Goal: Transaction & Acquisition: Purchase product/service

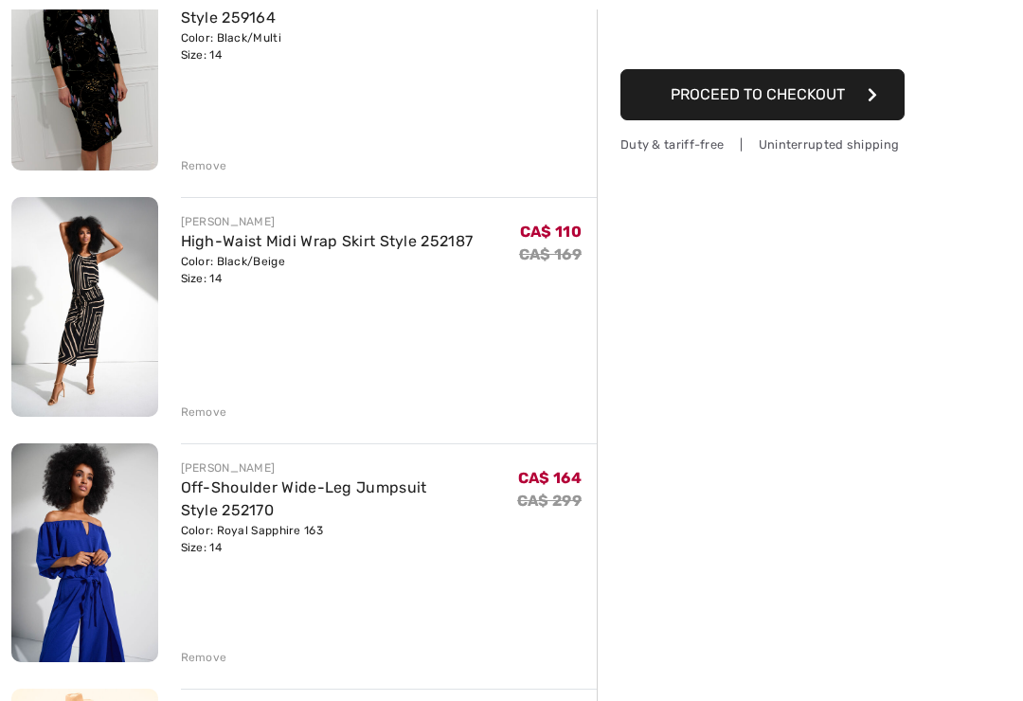
scroll to position [300, 0]
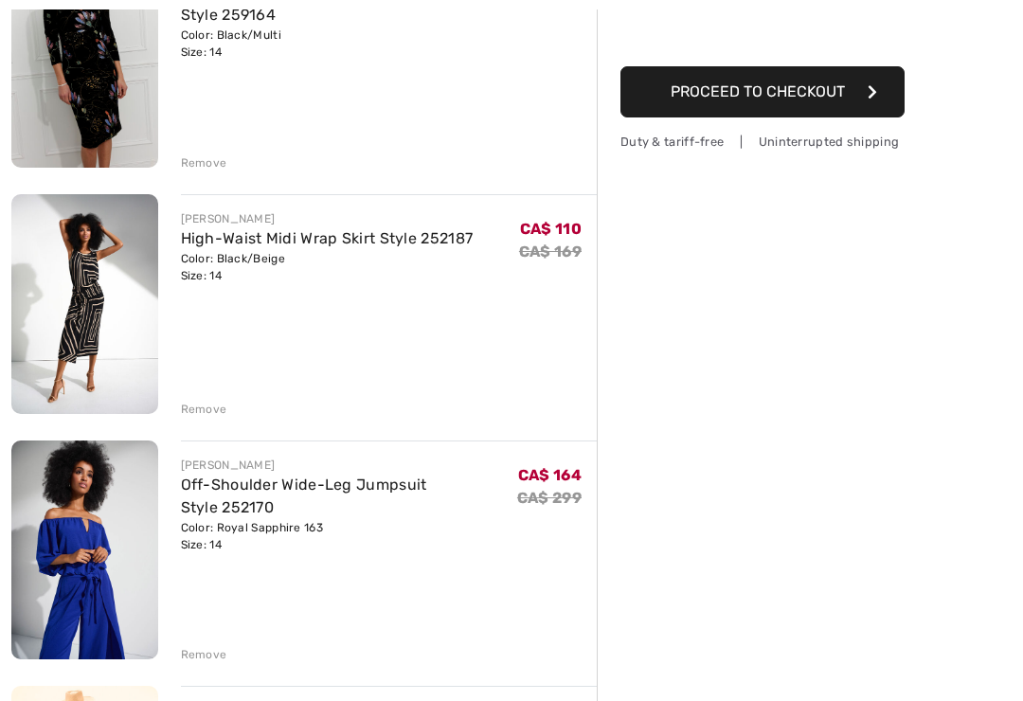
click at [217, 412] on div "Remove" at bounding box center [204, 409] width 46 height 17
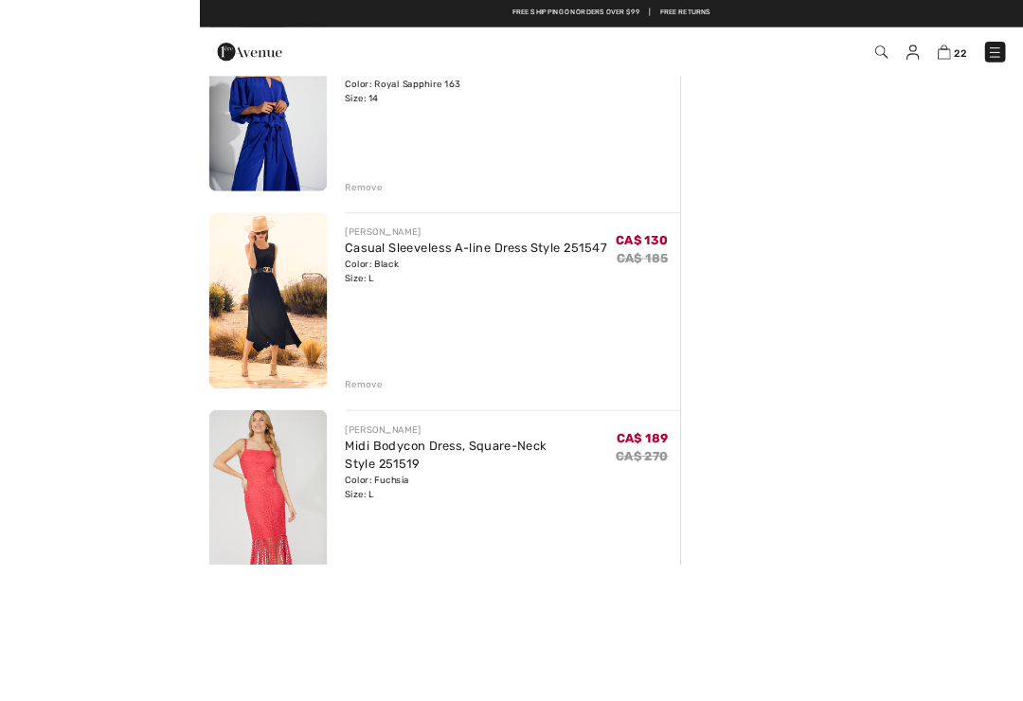
scroll to position [556, 0]
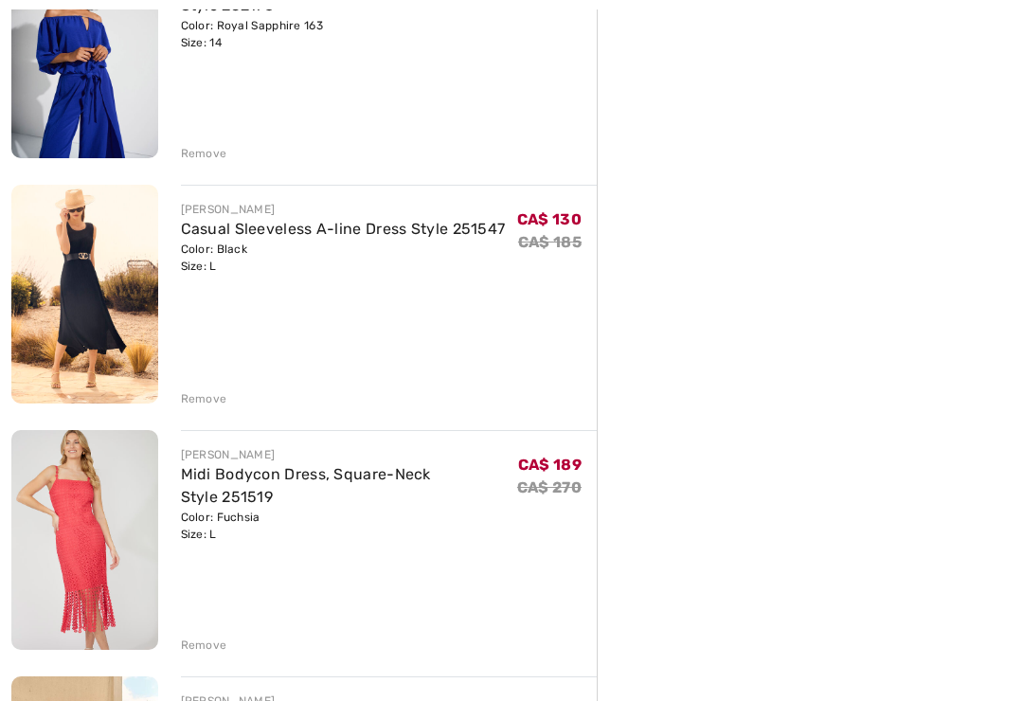
click at [214, 404] on div "Remove" at bounding box center [204, 398] width 46 height 17
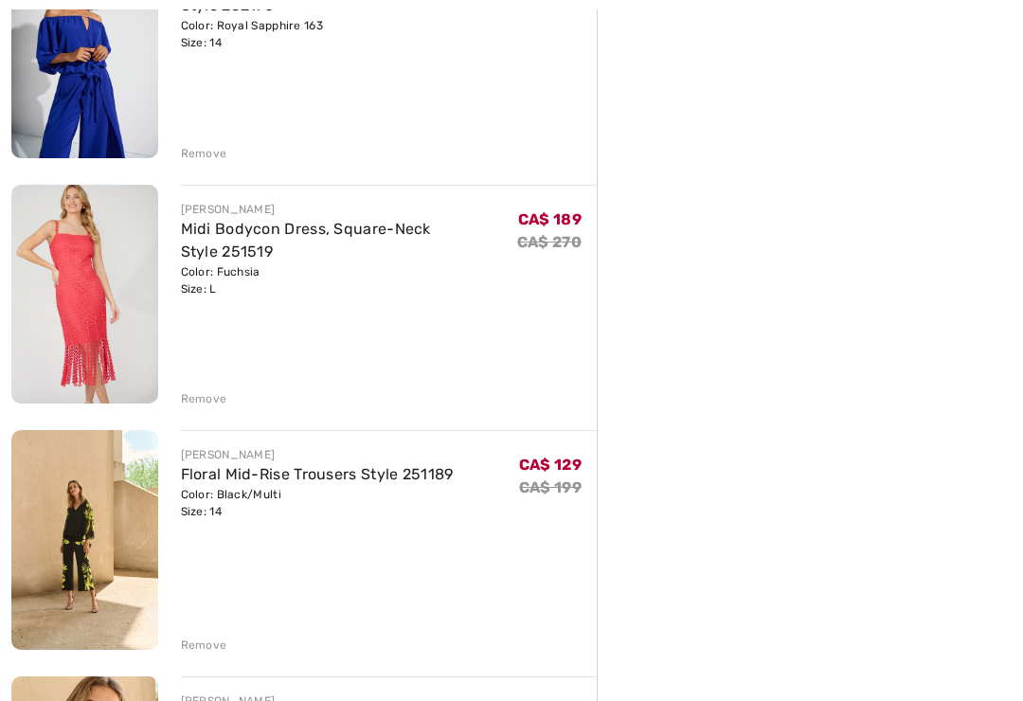
click at [226, 404] on div "Remove" at bounding box center [389, 397] width 417 height 21
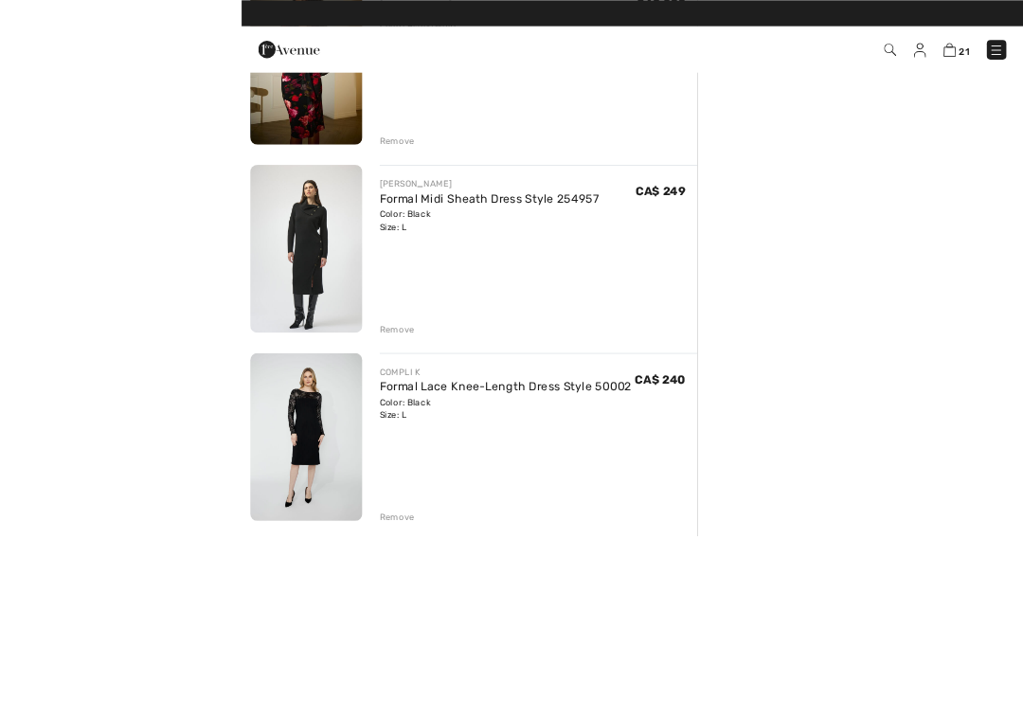
scroll to position [3084, 0]
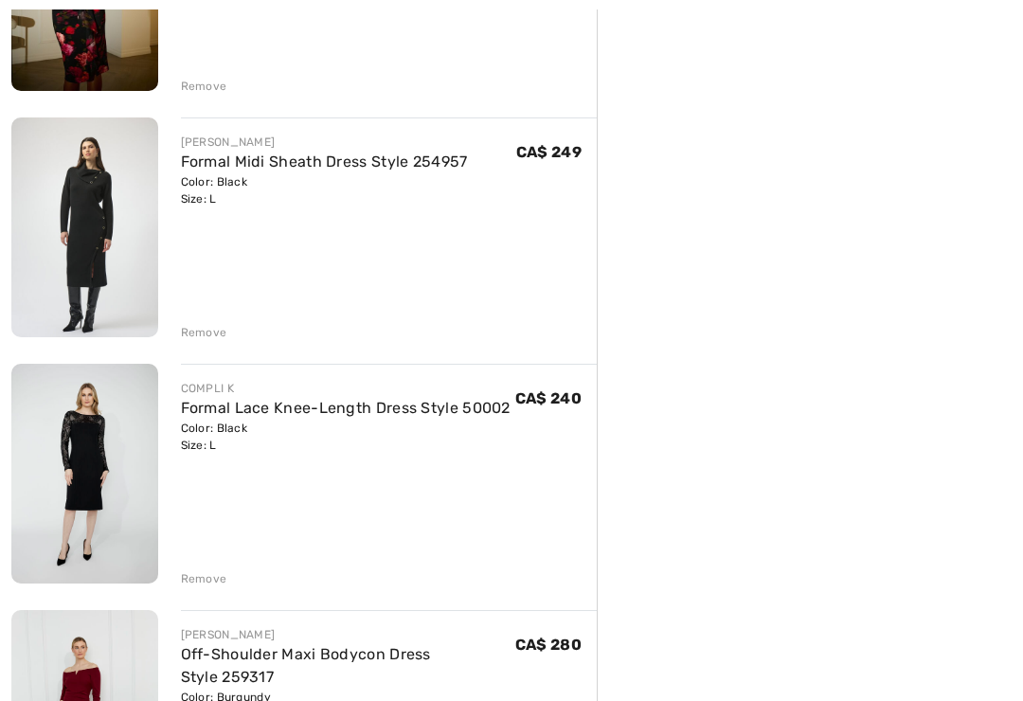
click at [213, 335] on div "Remove" at bounding box center [204, 332] width 46 height 17
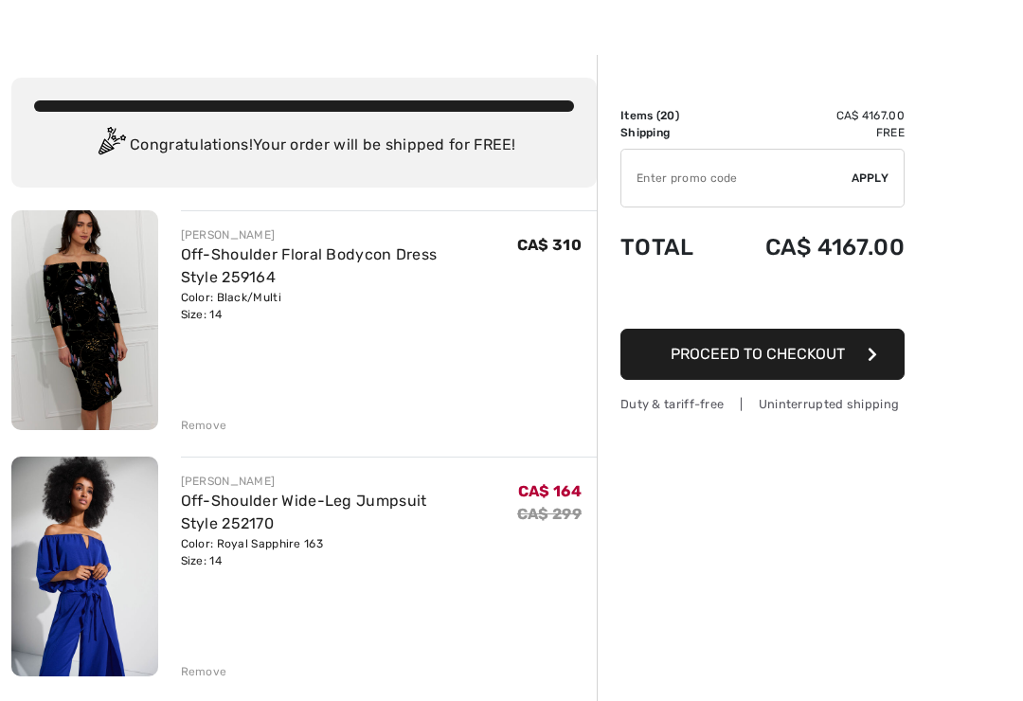
scroll to position [38, 0]
click at [211, 419] on div "Remove" at bounding box center [204, 425] width 46 height 17
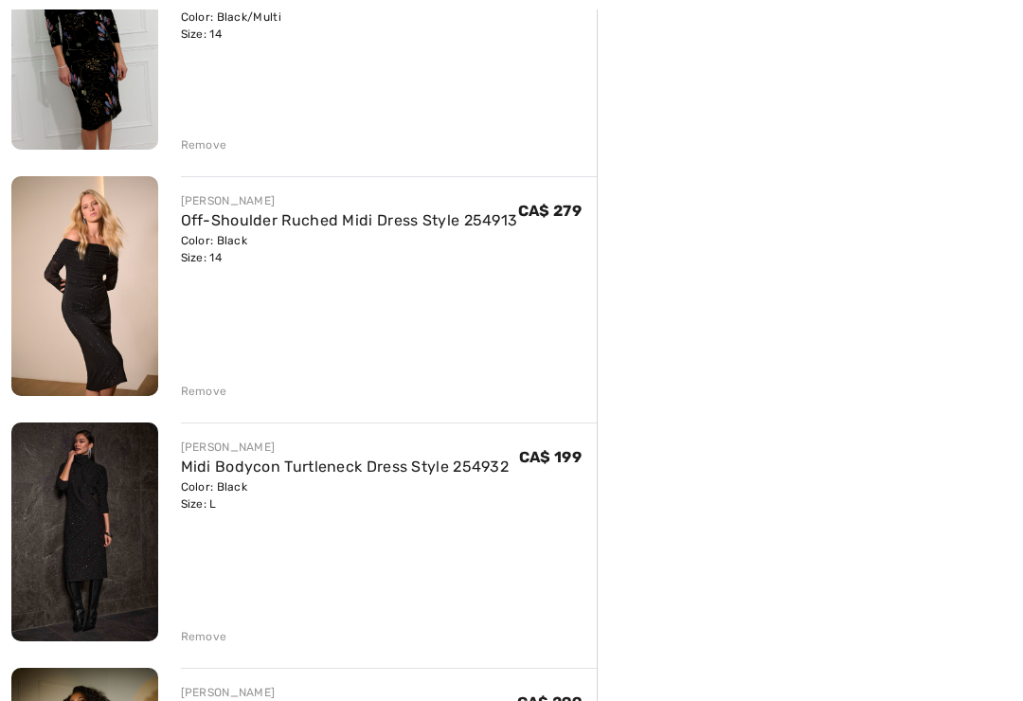
scroll to position [3527, 0]
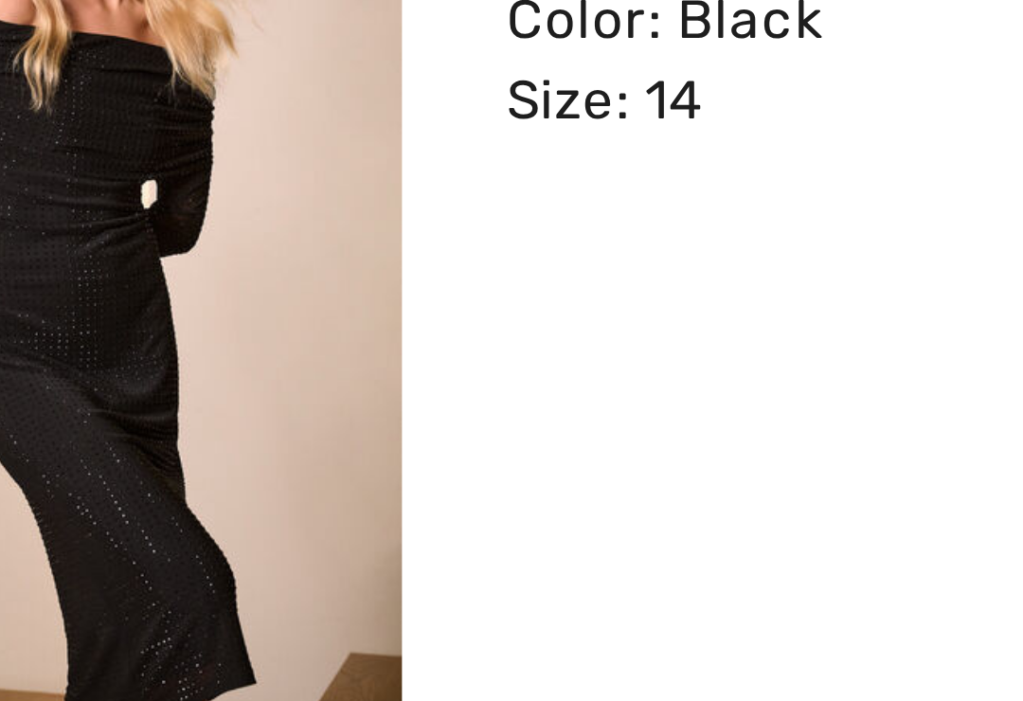
click at [76, 167] on img at bounding box center [84, 277] width 147 height 220
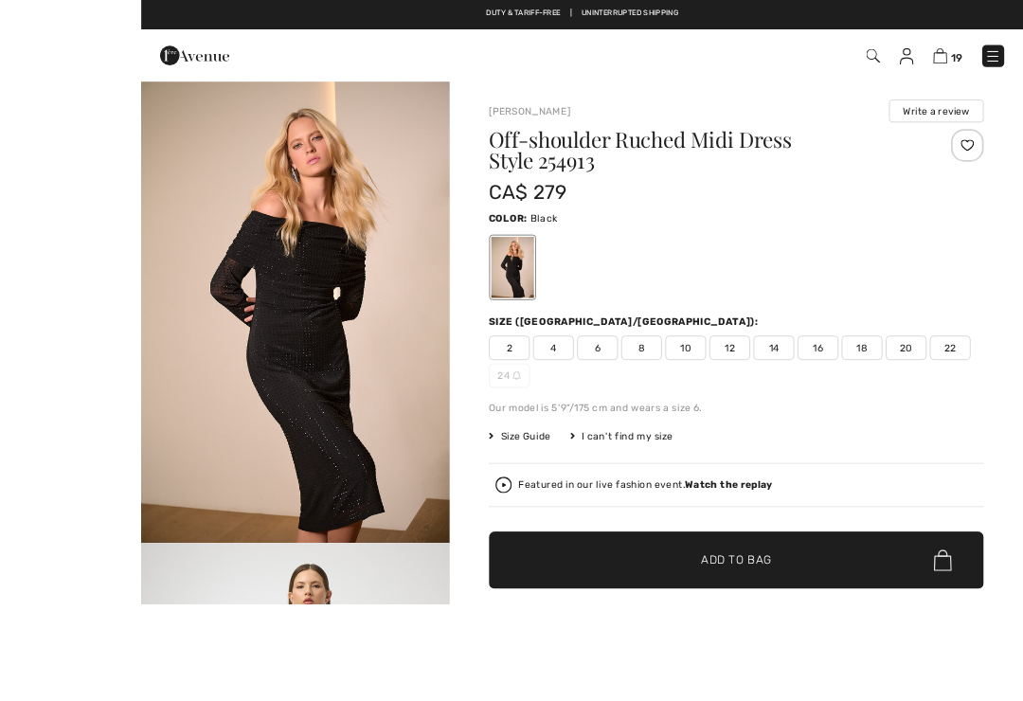
checkbox input "true"
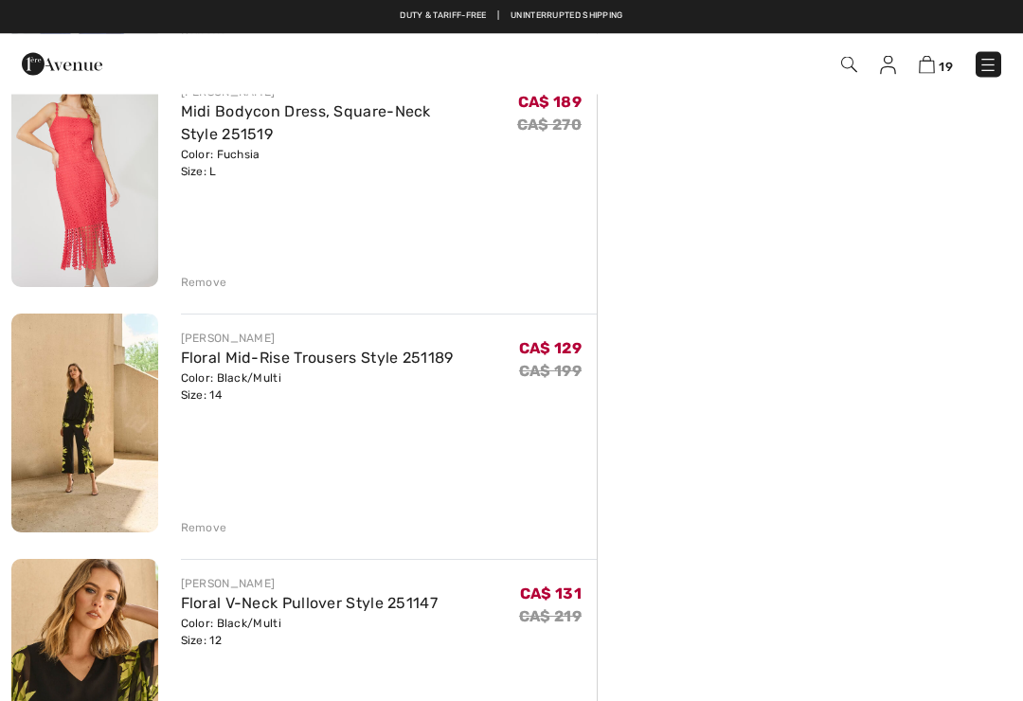
scroll to position [426, 0]
click at [205, 281] on div "Remove" at bounding box center [204, 283] width 46 height 17
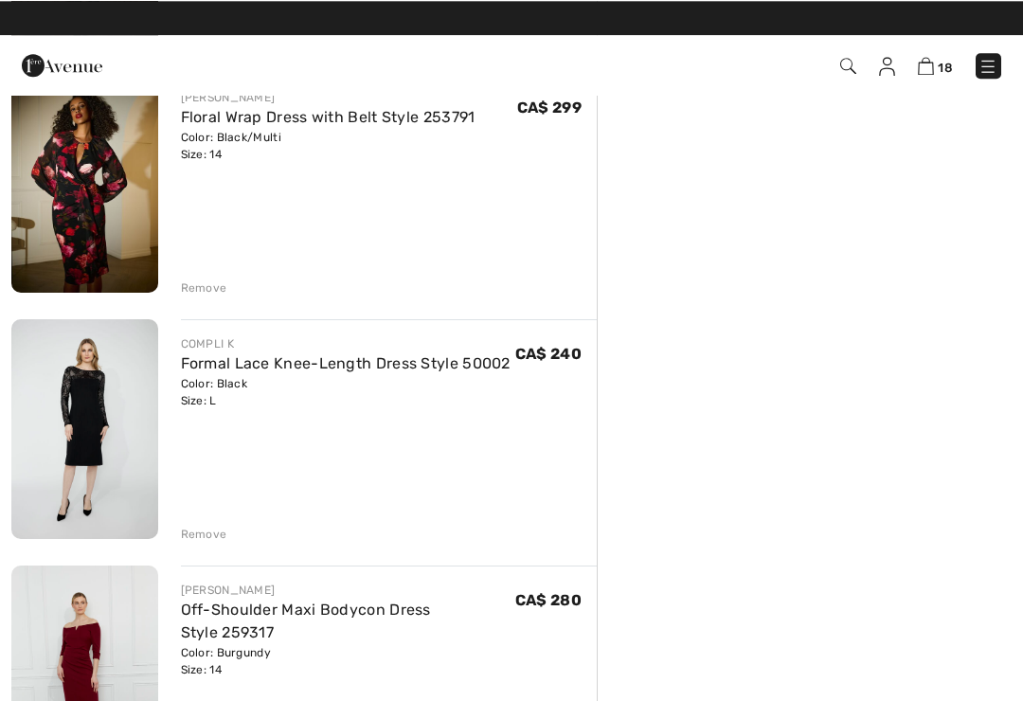
scroll to position [2177, 0]
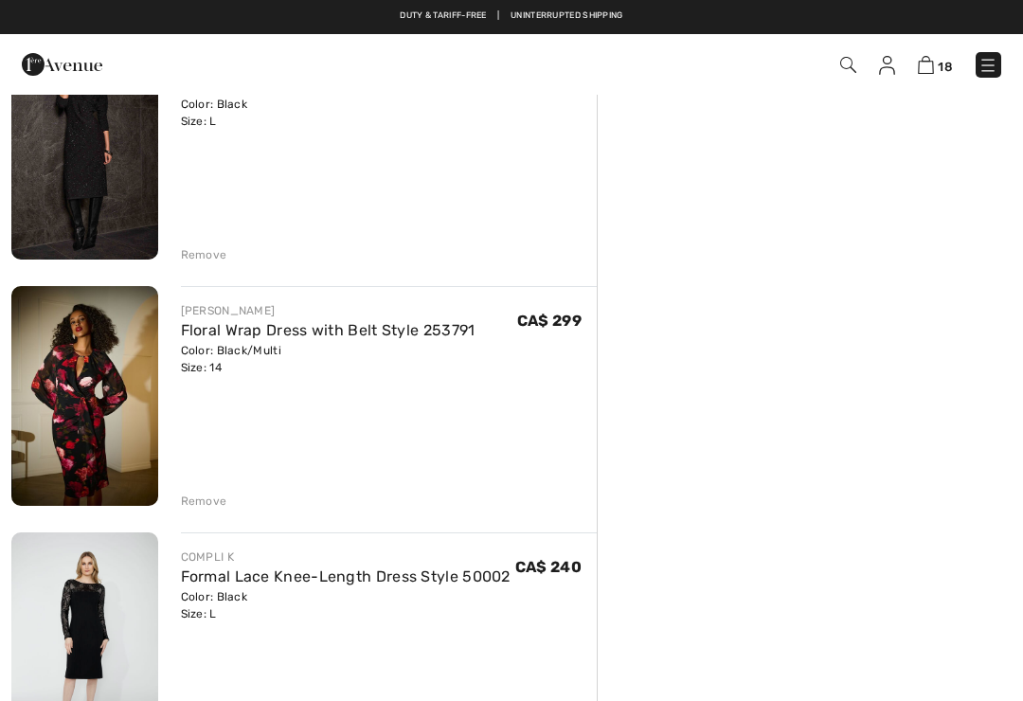
click at [274, 338] on link "Floral Wrap Dress with Belt Style 253791" at bounding box center [328, 330] width 295 height 18
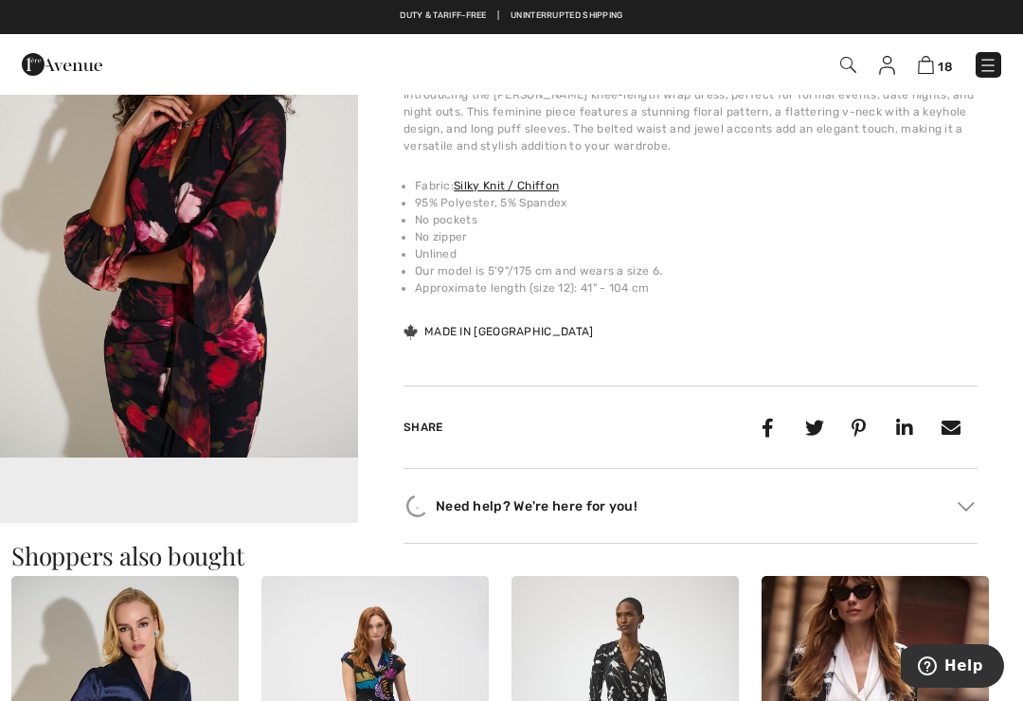
click at [339, 443] on img "2 / 5" at bounding box center [179, 188] width 358 height 537
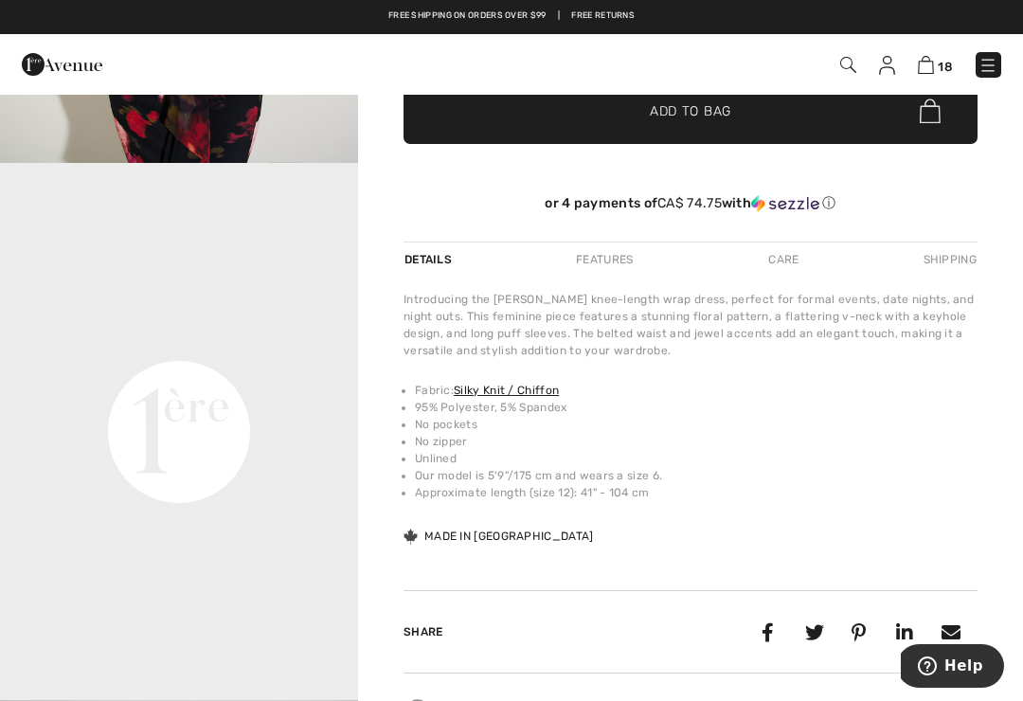
scroll to position [501, 0]
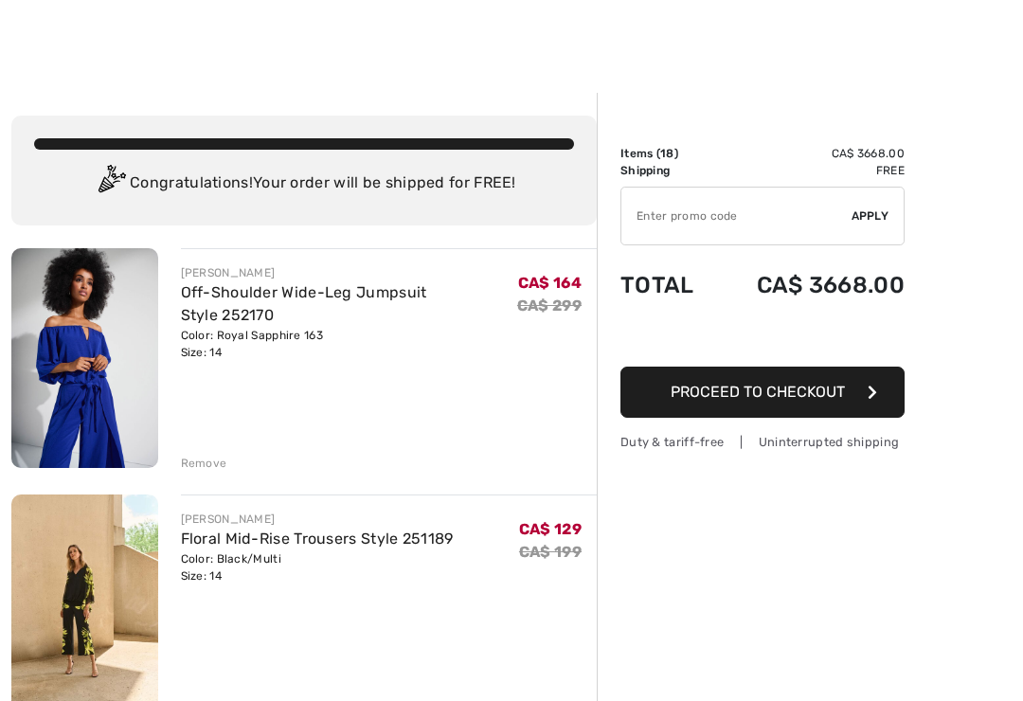
click at [313, 295] on link "Off-Shoulder Wide-Leg Jumpsuit Style 252170" at bounding box center [304, 303] width 246 height 41
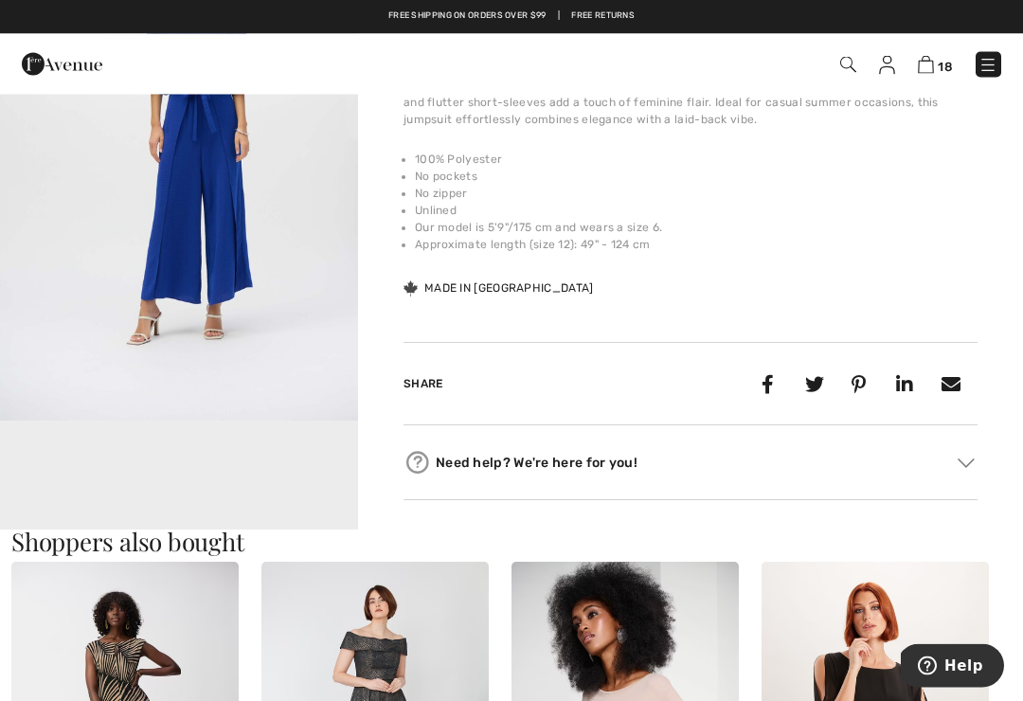
scroll to position [746, 0]
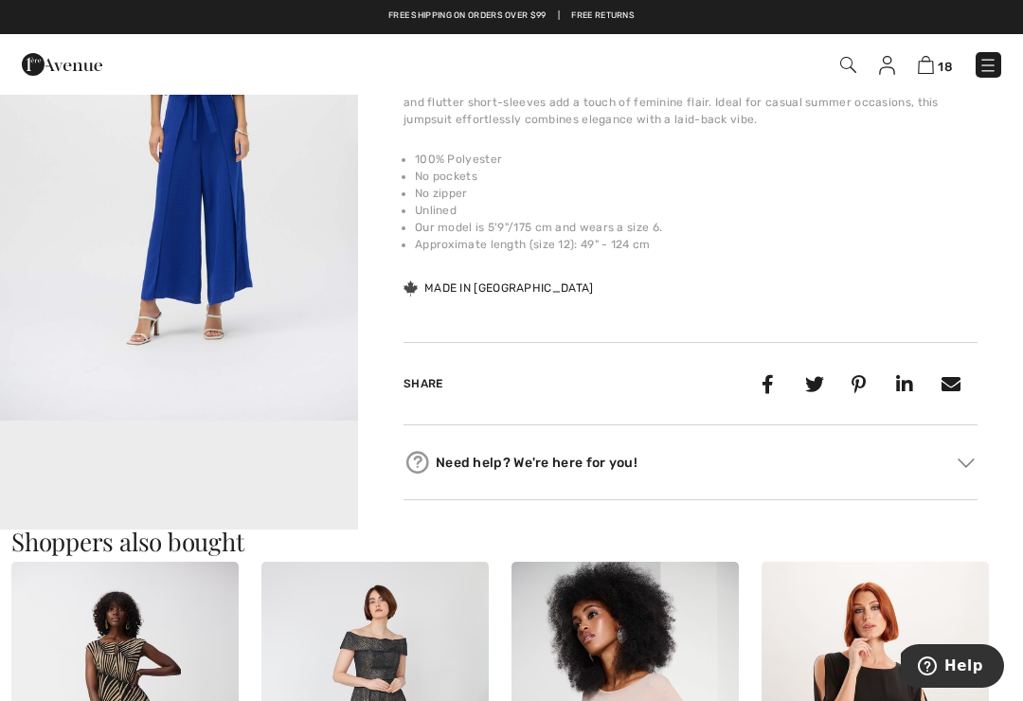
click at [272, 482] on video "Your browser does not support the video tag." at bounding box center [179, 511] width 358 height 179
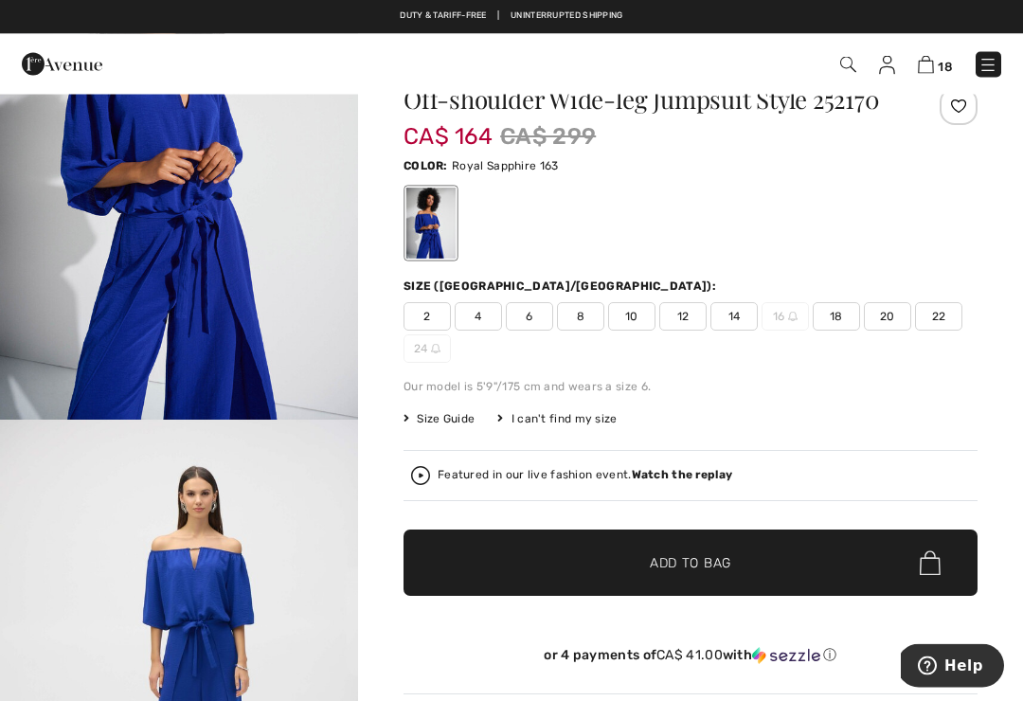
scroll to position [0, 0]
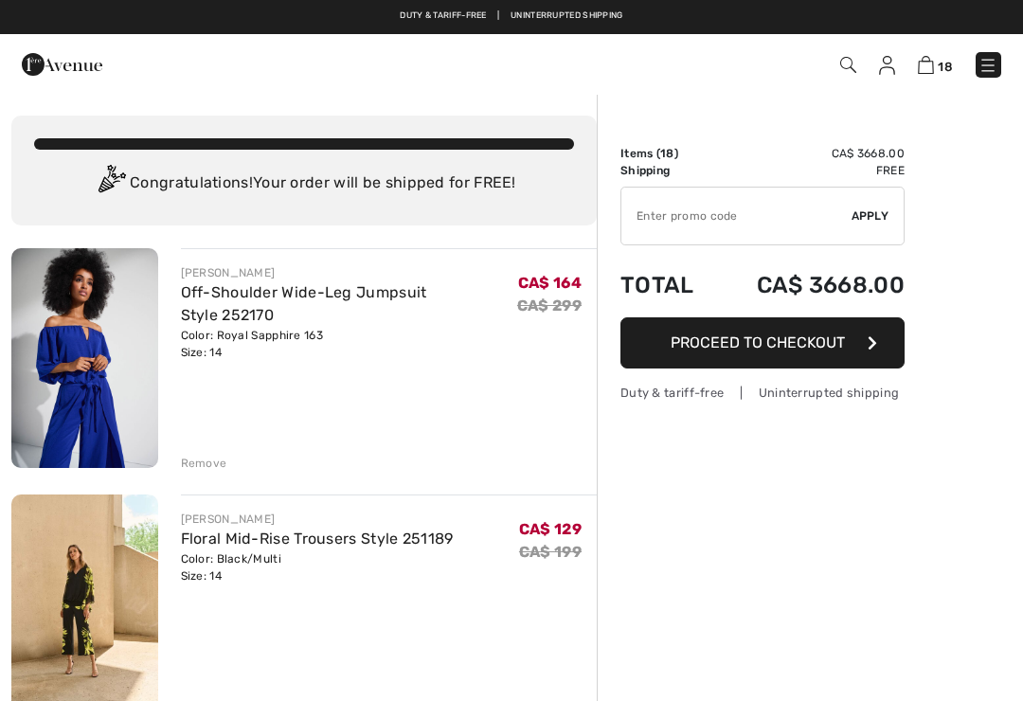
checkbox input "true"
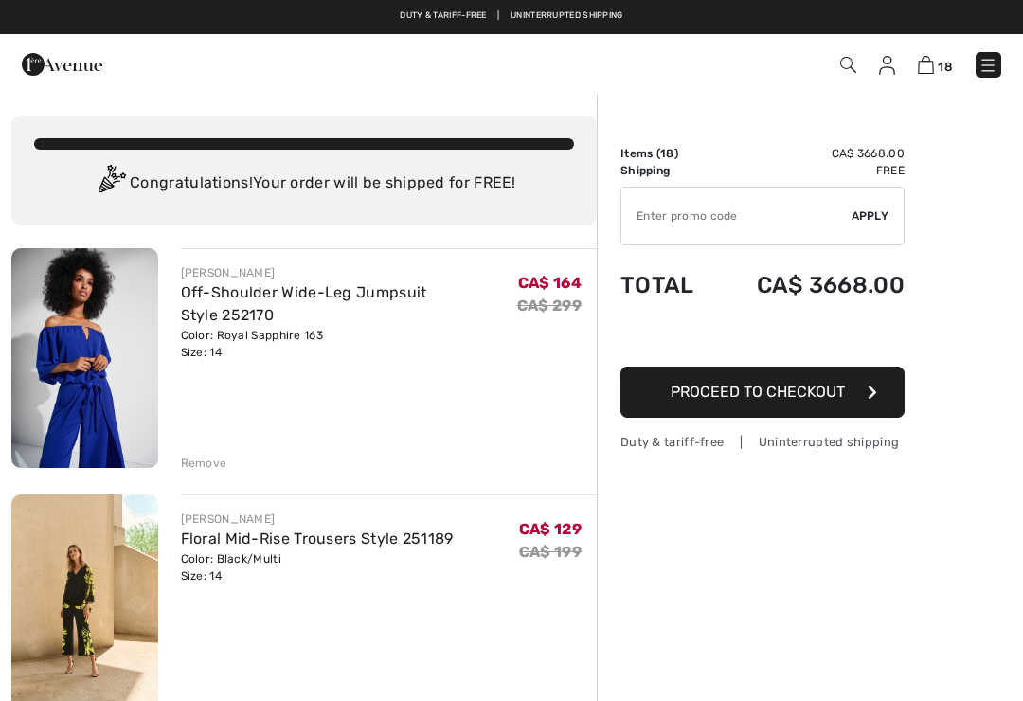
click at [209, 464] on div "Remove" at bounding box center [204, 463] width 46 height 17
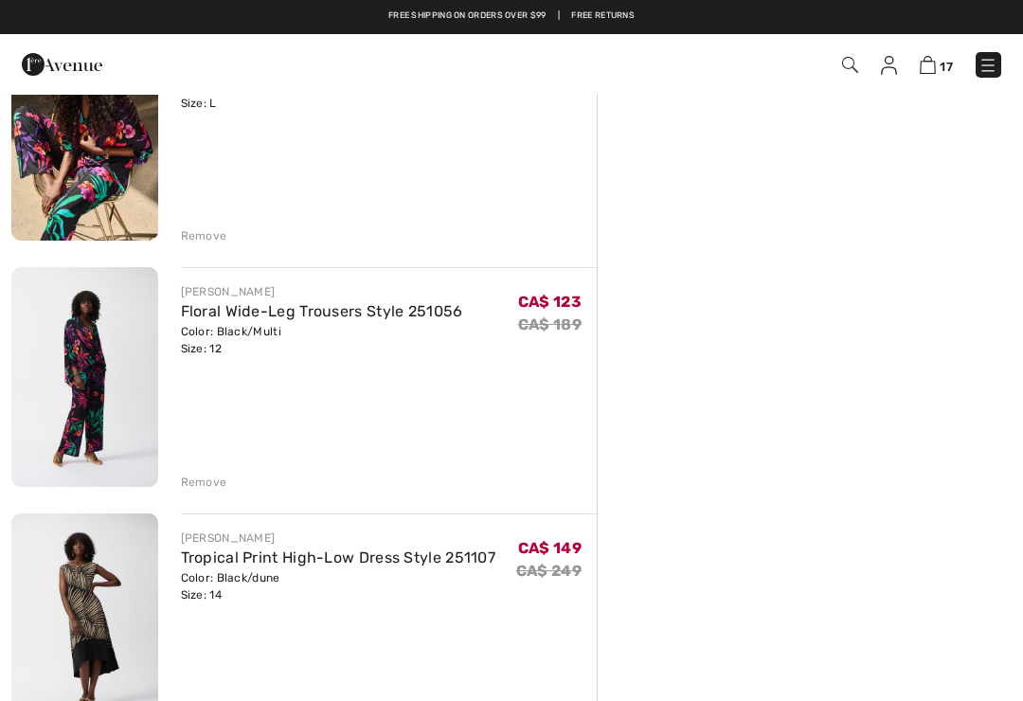
scroll to position [720, 0]
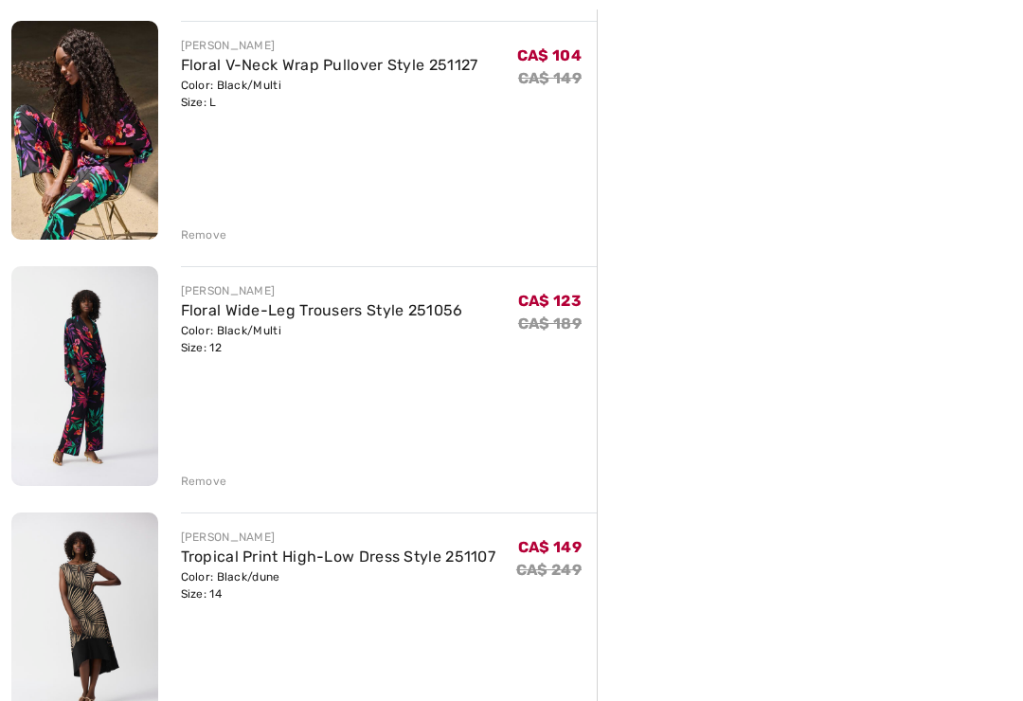
click at [321, 318] on link "Floral Wide-Leg Trousers Style 251056" at bounding box center [322, 310] width 282 height 18
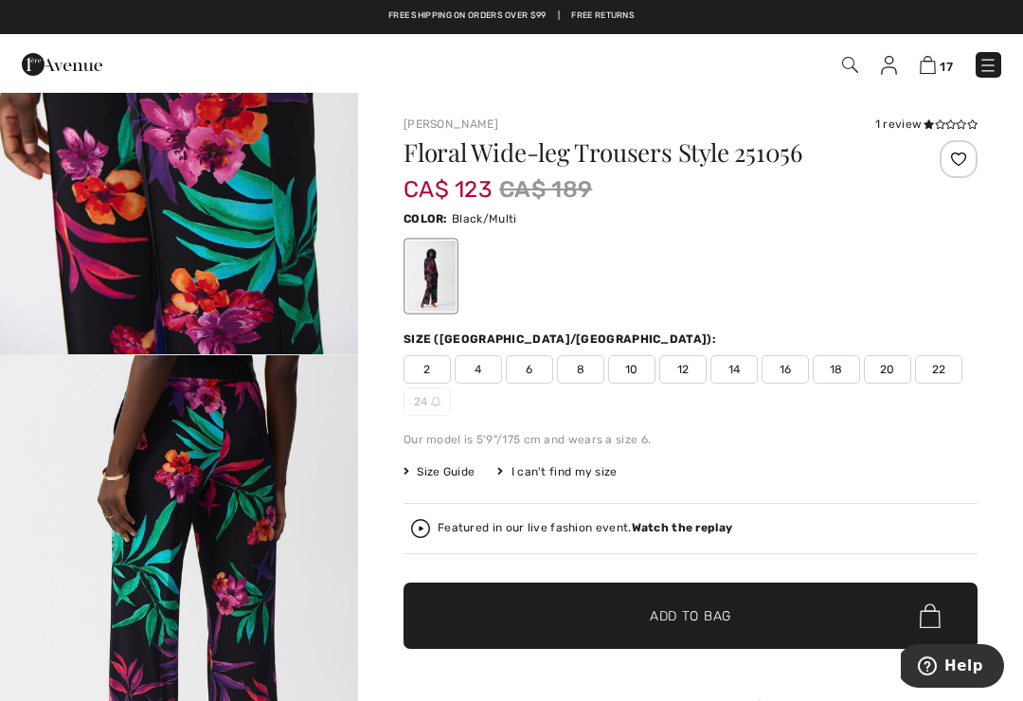
scroll to position [1887, 0]
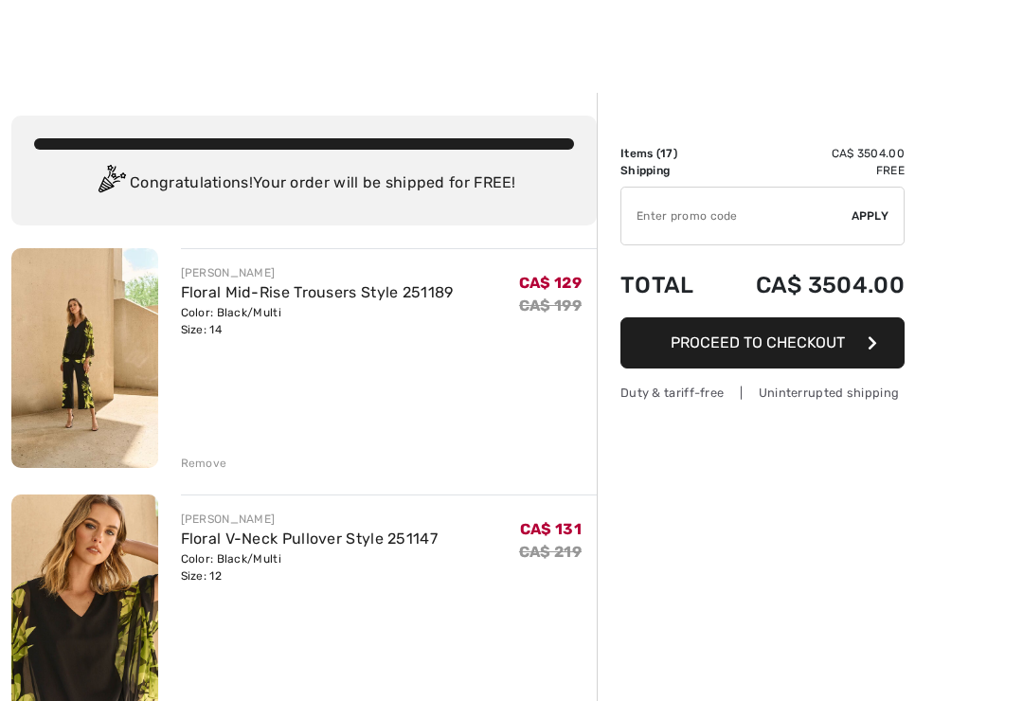
checkbox input "true"
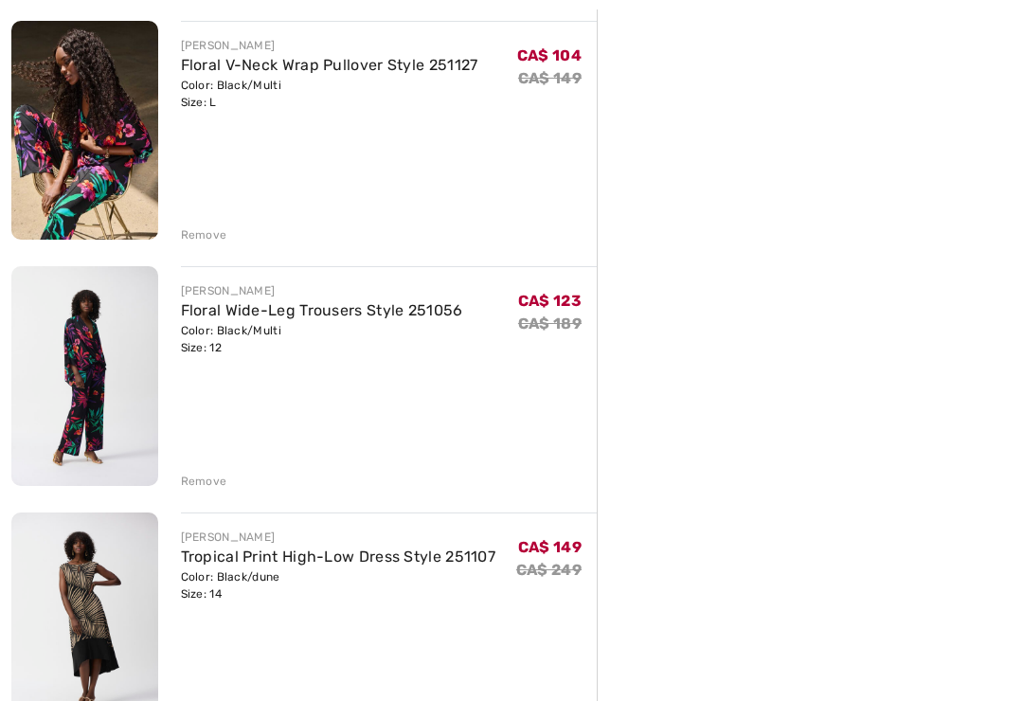
click at [129, 161] on img at bounding box center [84, 131] width 147 height 220
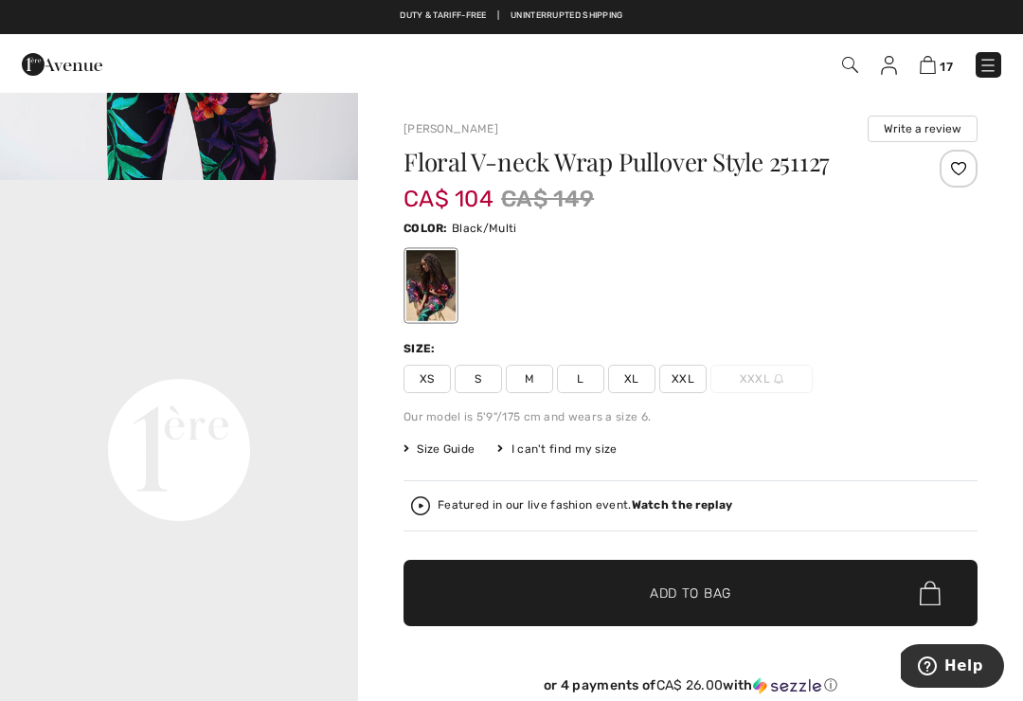
scroll to position [988, 0]
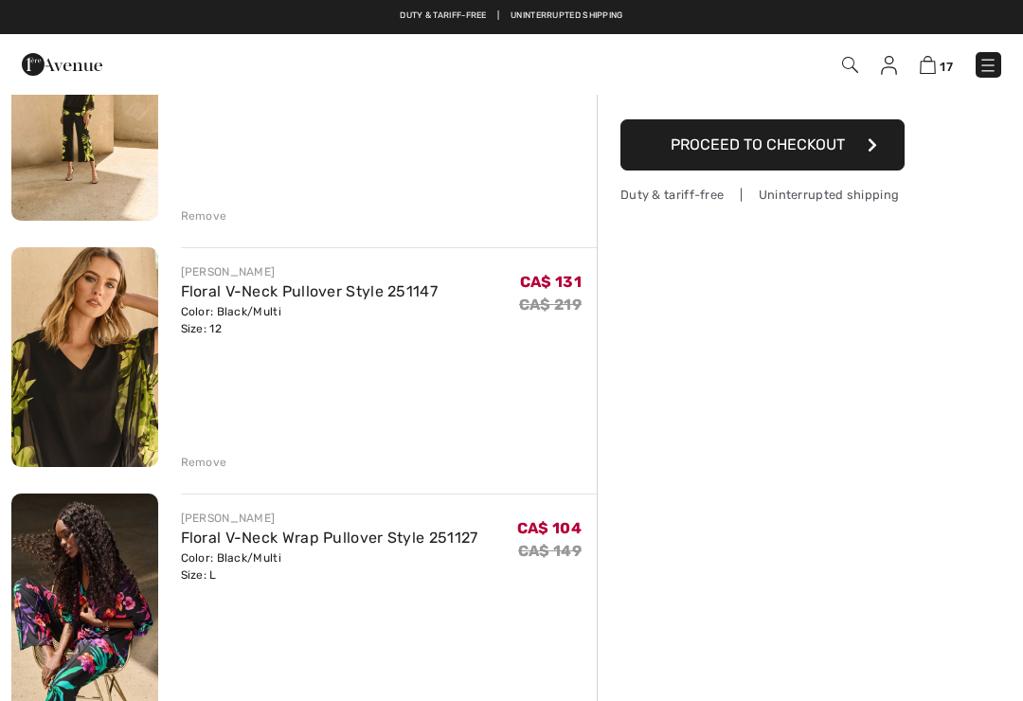
click at [354, 288] on link "Floral V-Neck Pullover Style 251147" at bounding box center [310, 291] width 258 height 18
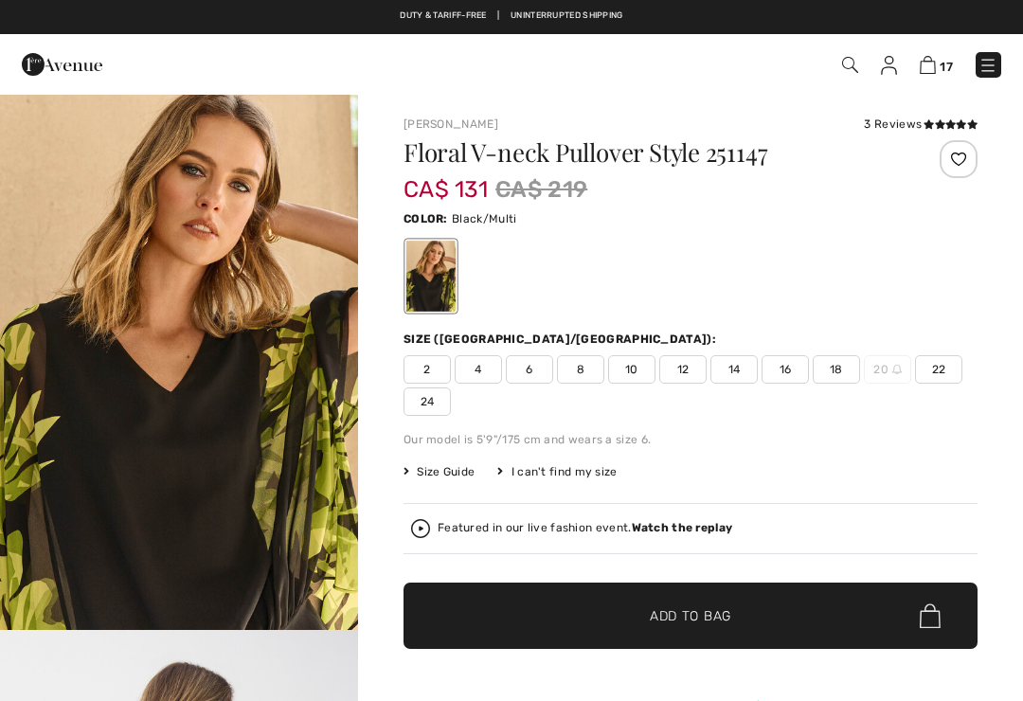
checkbox input "true"
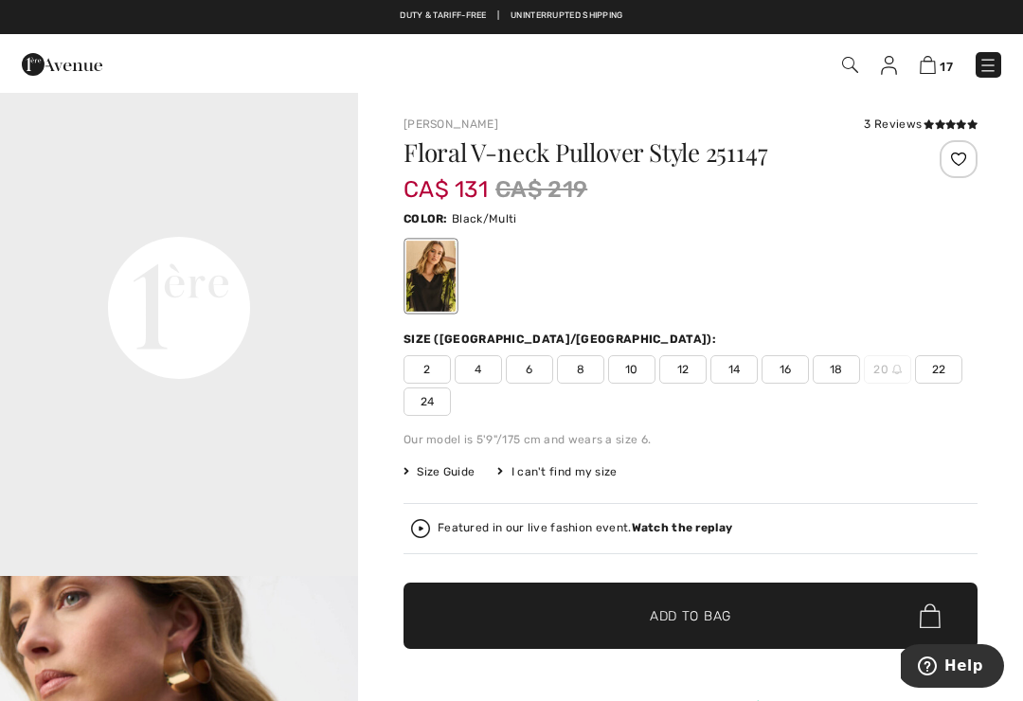
scroll to position [1130, 0]
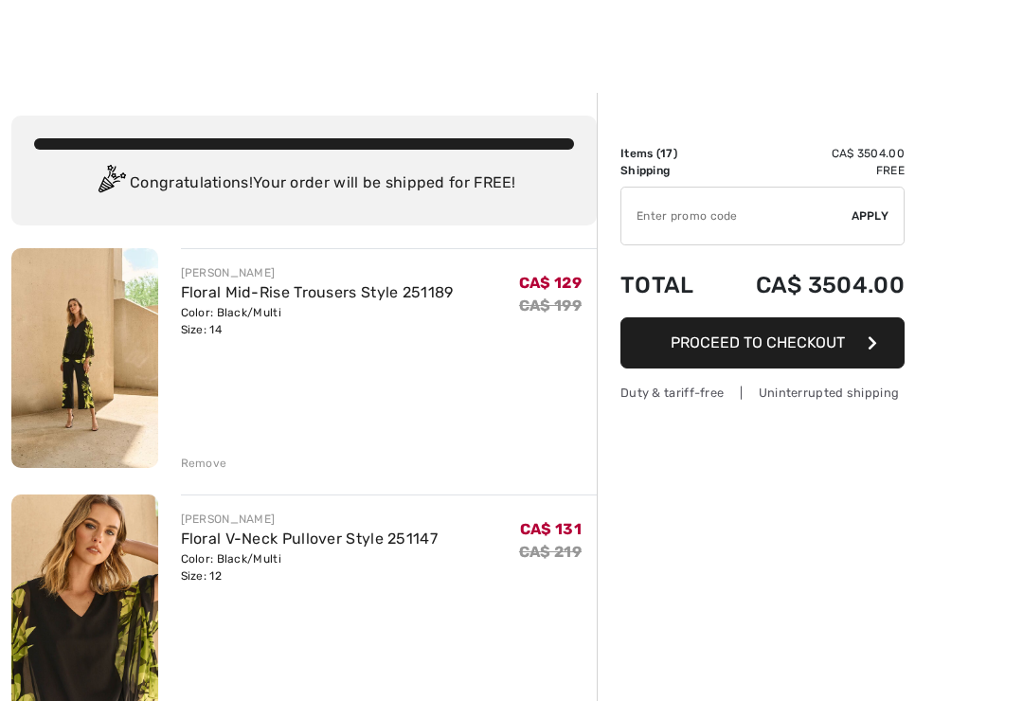
checkbox input "true"
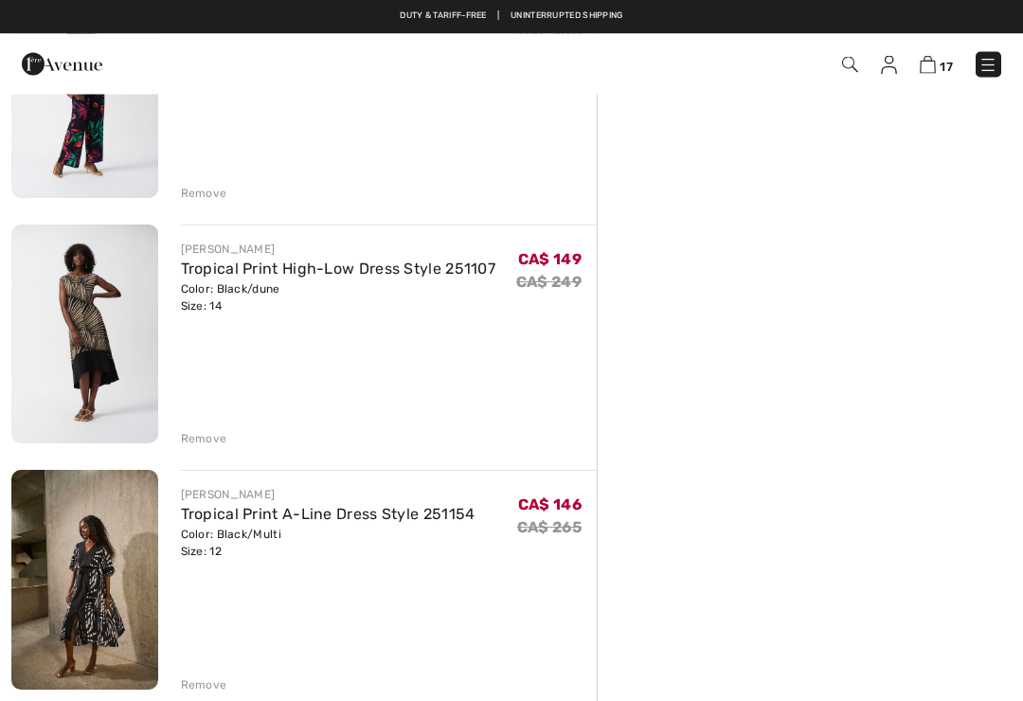
scroll to position [1004, 0]
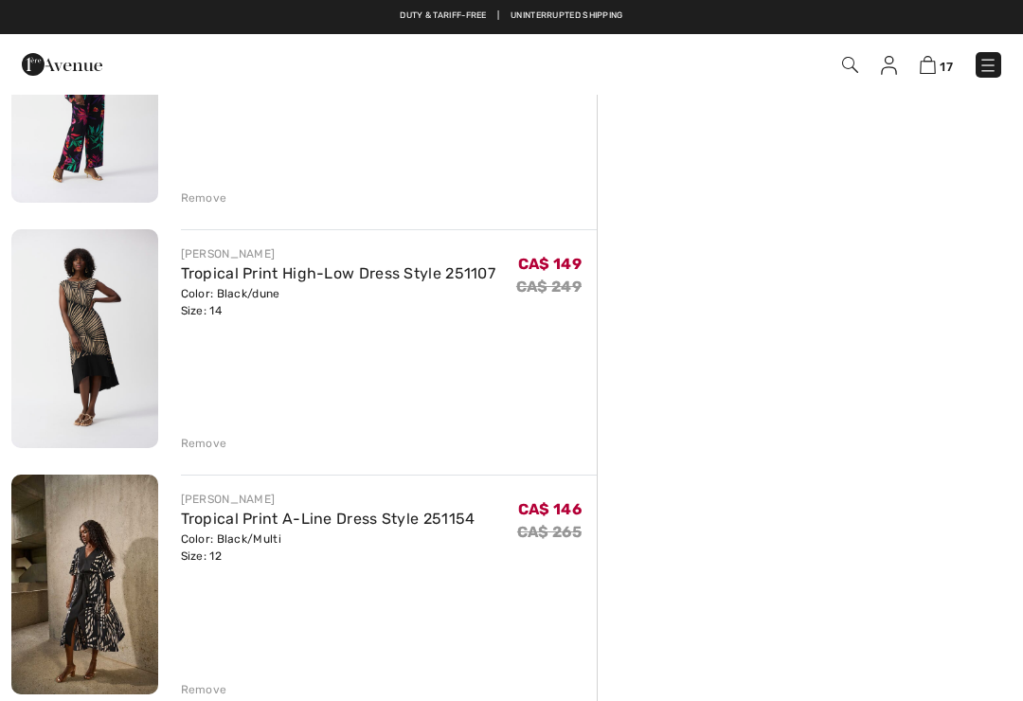
click at [276, 281] on link "Tropical Print High-Low Dress Style 251107" at bounding box center [339, 273] width 316 height 18
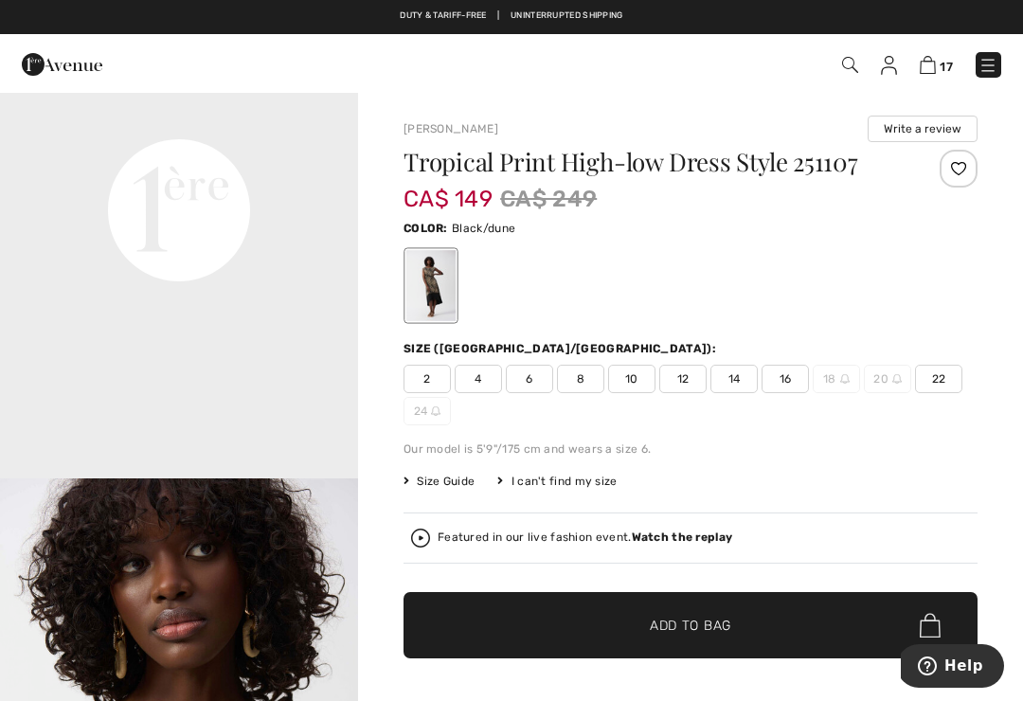
scroll to position [1227, 0]
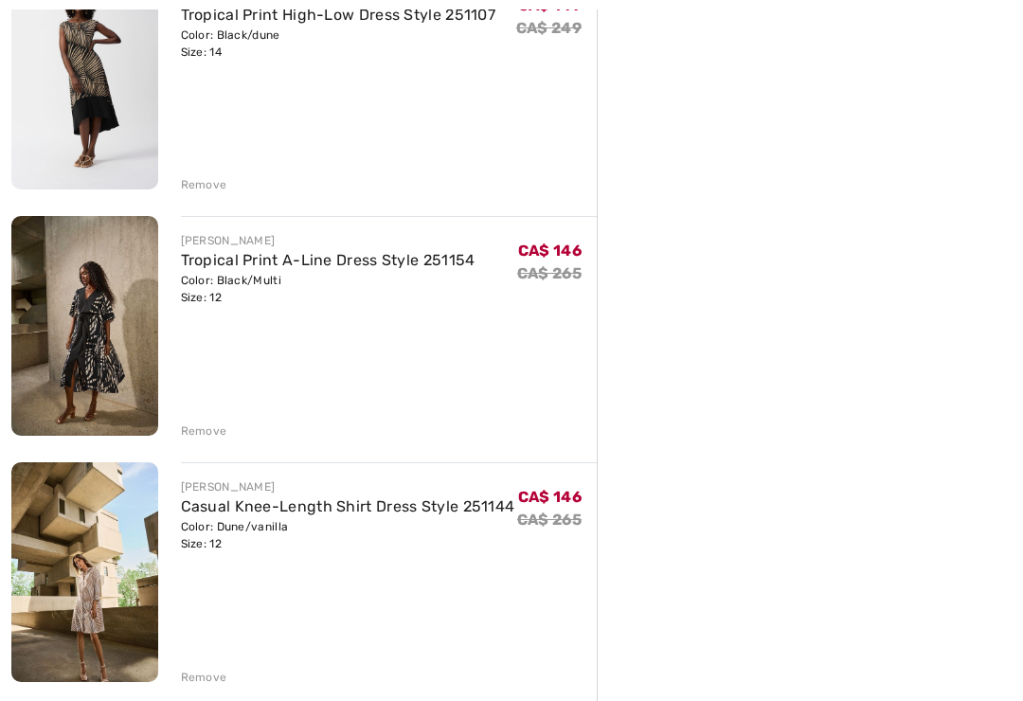
click at [282, 280] on div "Color: Black/Multi Size: 12" at bounding box center [328, 289] width 295 height 34
click at [112, 368] on img at bounding box center [84, 326] width 147 height 220
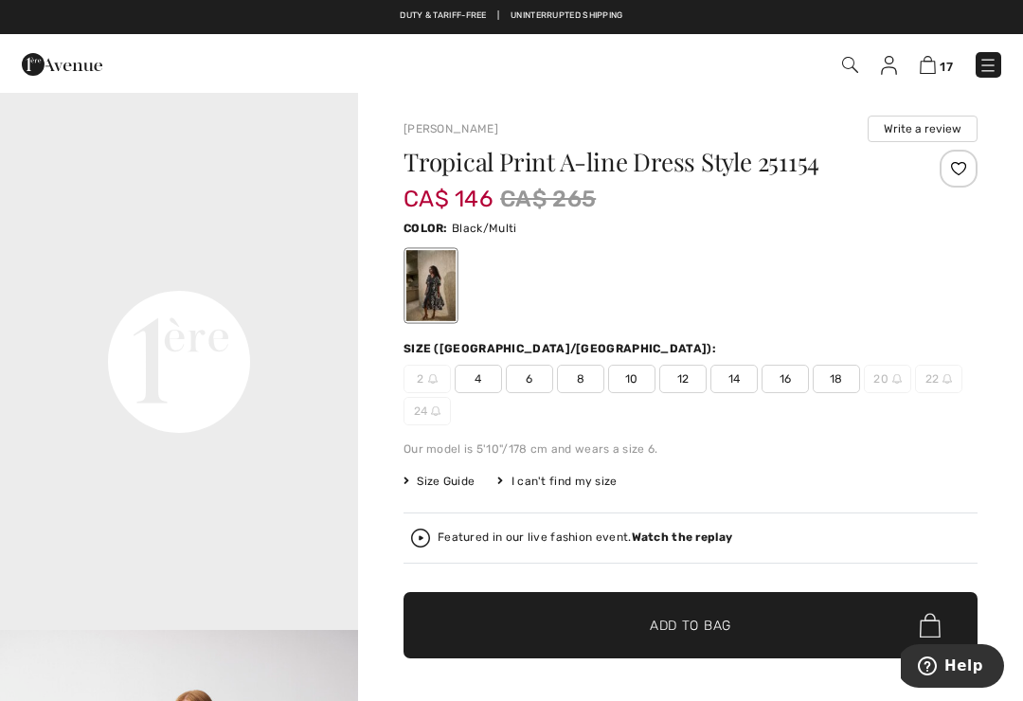
scroll to position [1076, 0]
